Goal: Find specific page/section: Find specific page/section

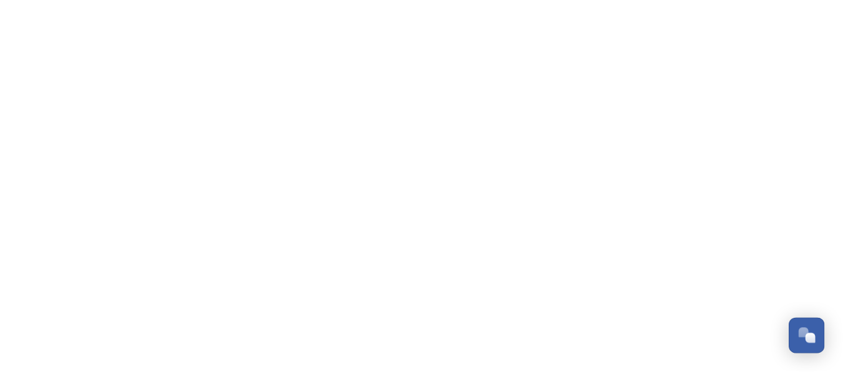
scroll to position [1335, 0]
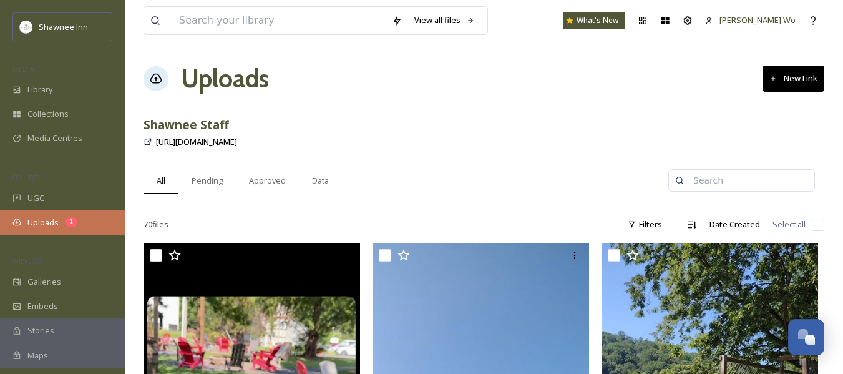
click at [47, 222] on span "Uploads" at bounding box center [42, 223] width 31 height 12
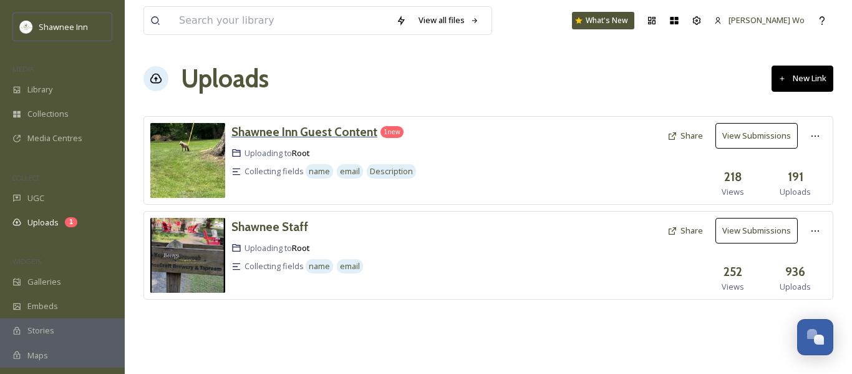
click at [252, 128] on h3 "Shawnee Inn Guest Content" at bounding box center [304, 131] width 146 height 15
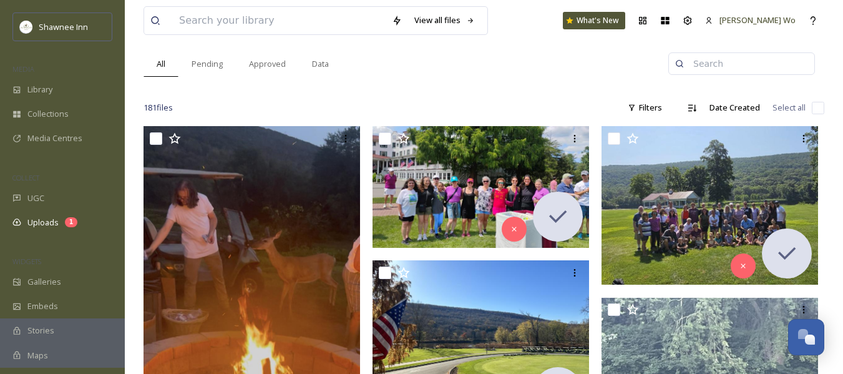
scroll to position [250, 0]
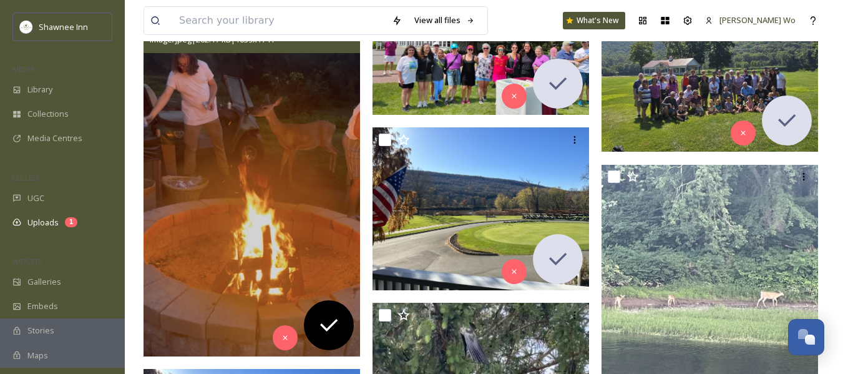
click at [289, 127] on img at bounding box center [252, 174] width 217 height 363
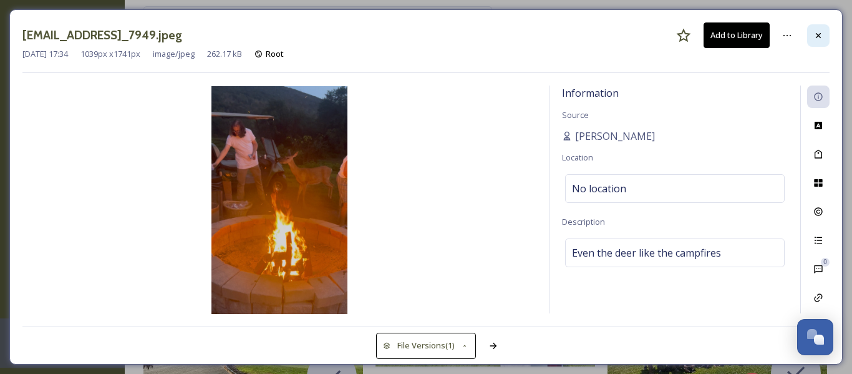
click at [819, 38] on icon at bounding box center [819, 36] width 10 height 10
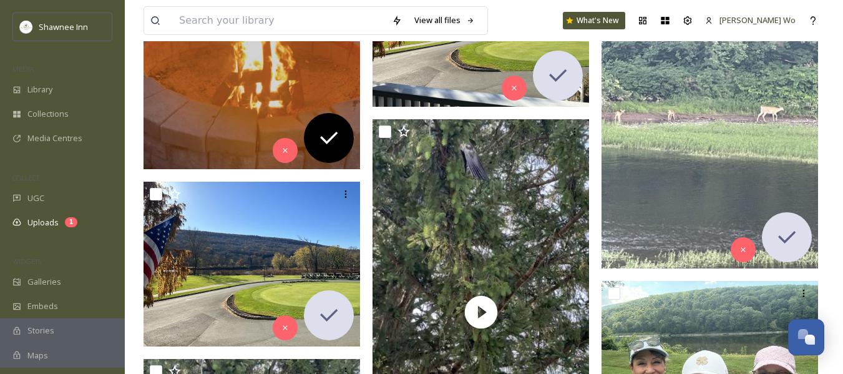
scroll to position [312, 0]
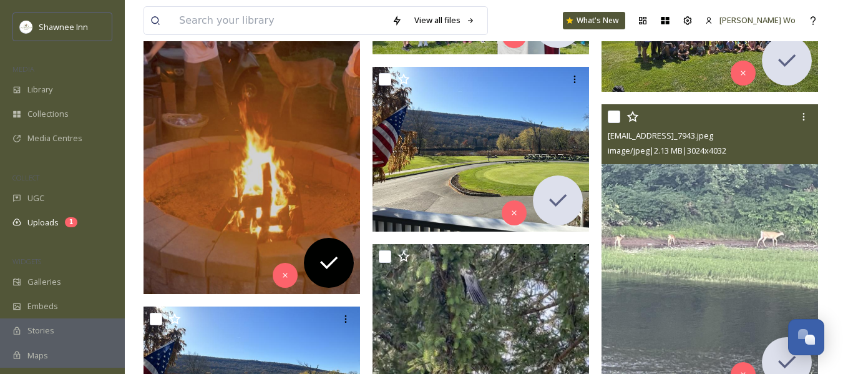
click at [692, 225] on img at bounding box center [709, 248] width 217 height 289
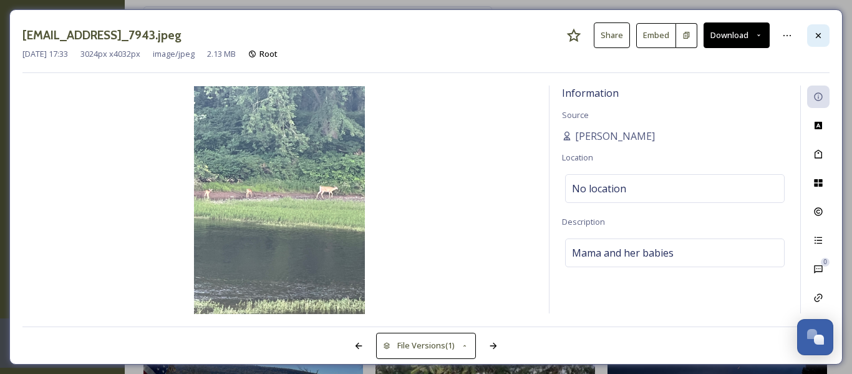
click at [811, 37] on div at bounding box center [818, 35] width 22 height 22
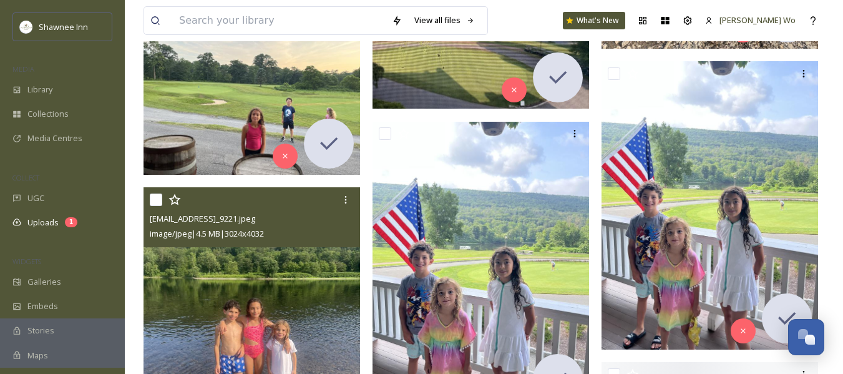
scroll to position [2241, 0]
